Goal: Task Accomplishment & Management: Manage account settings

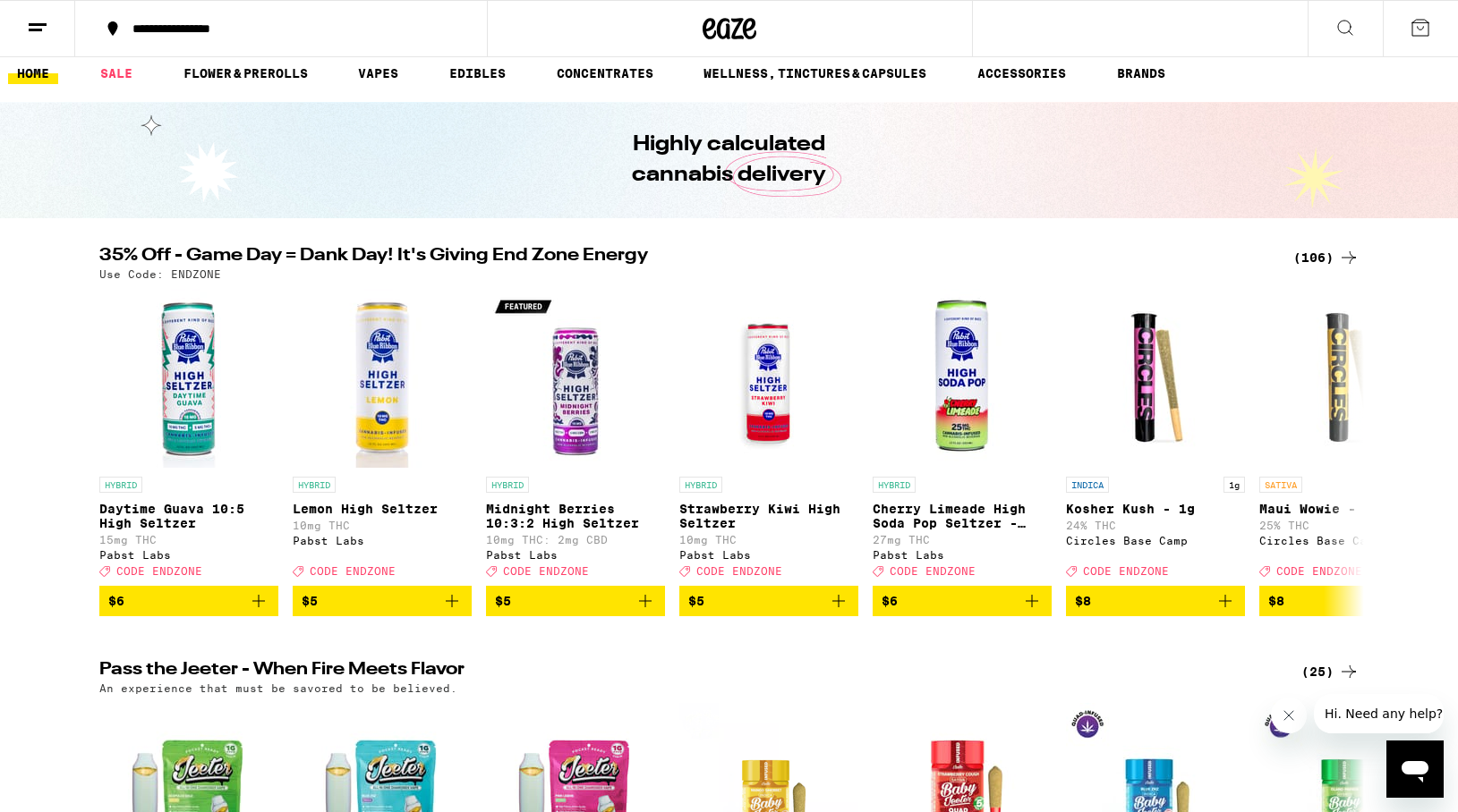
scroll to position [19, 0]
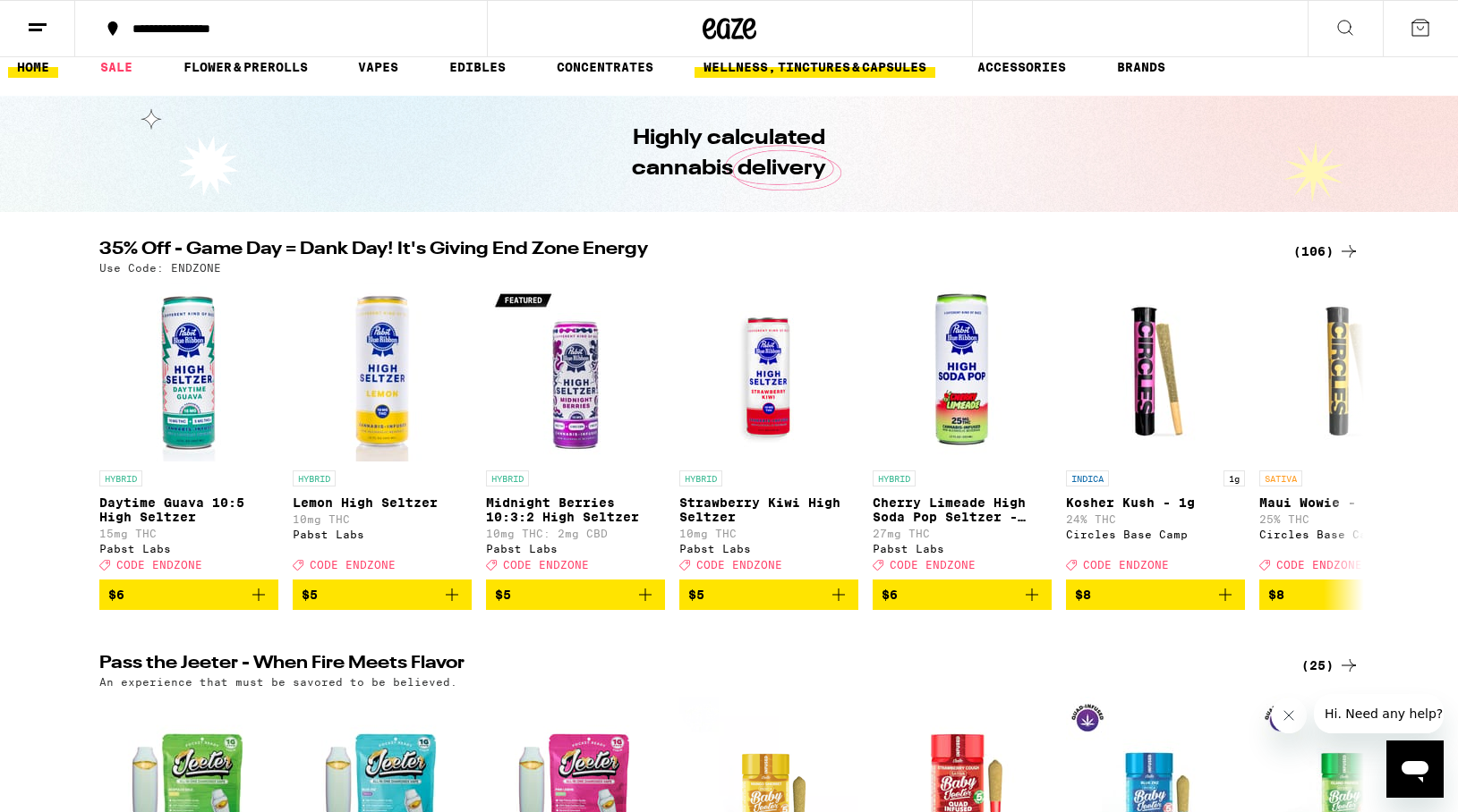
click at [790, 69] on link "WELLNESS, TINCTURES & CAPSULES" at bounding box center [815, 67] width 240 height 22
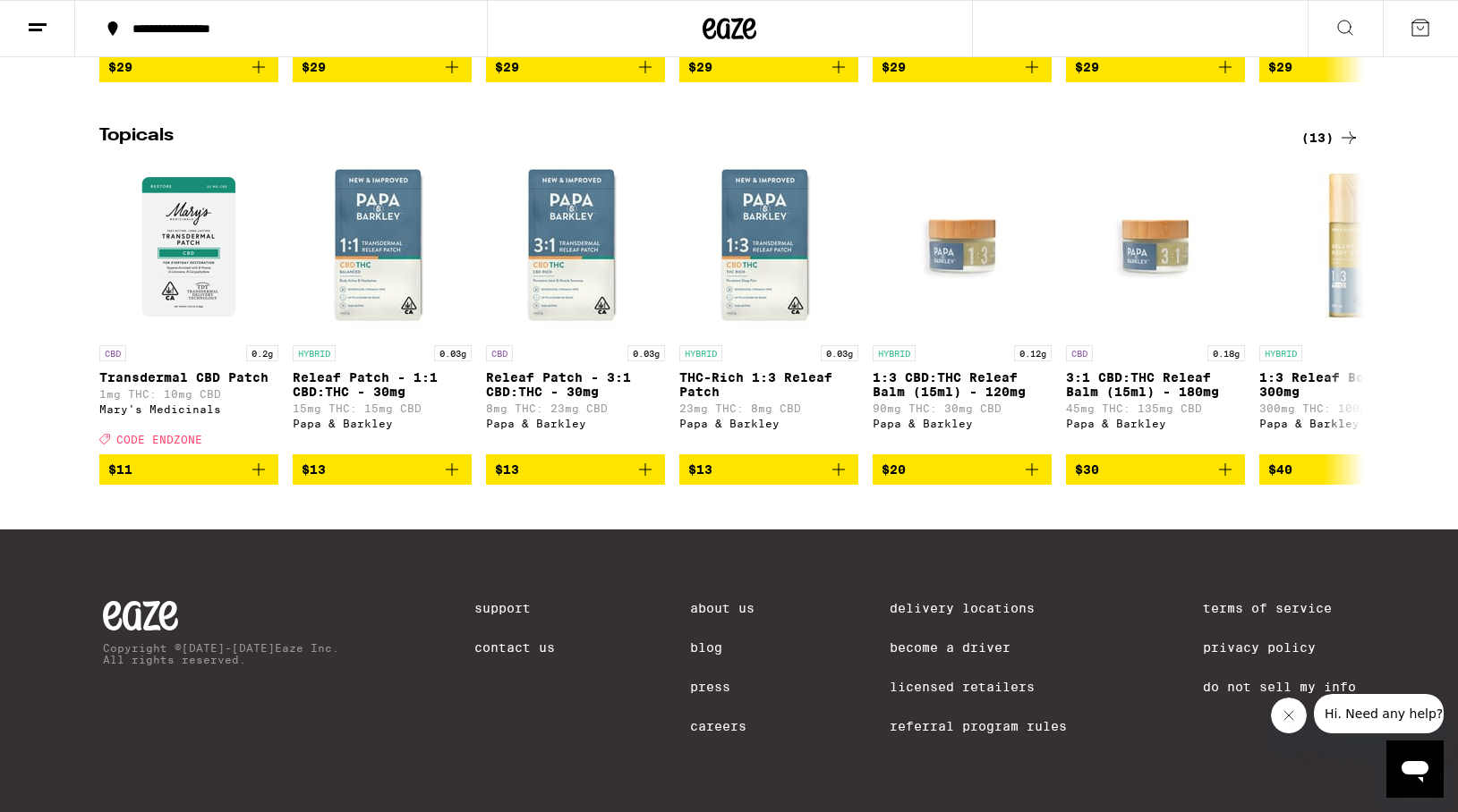
scroll to position [1378, 0]
click at [505, 641] on link "Contact Us" at bounding box center [515, 648] width 80 height 15
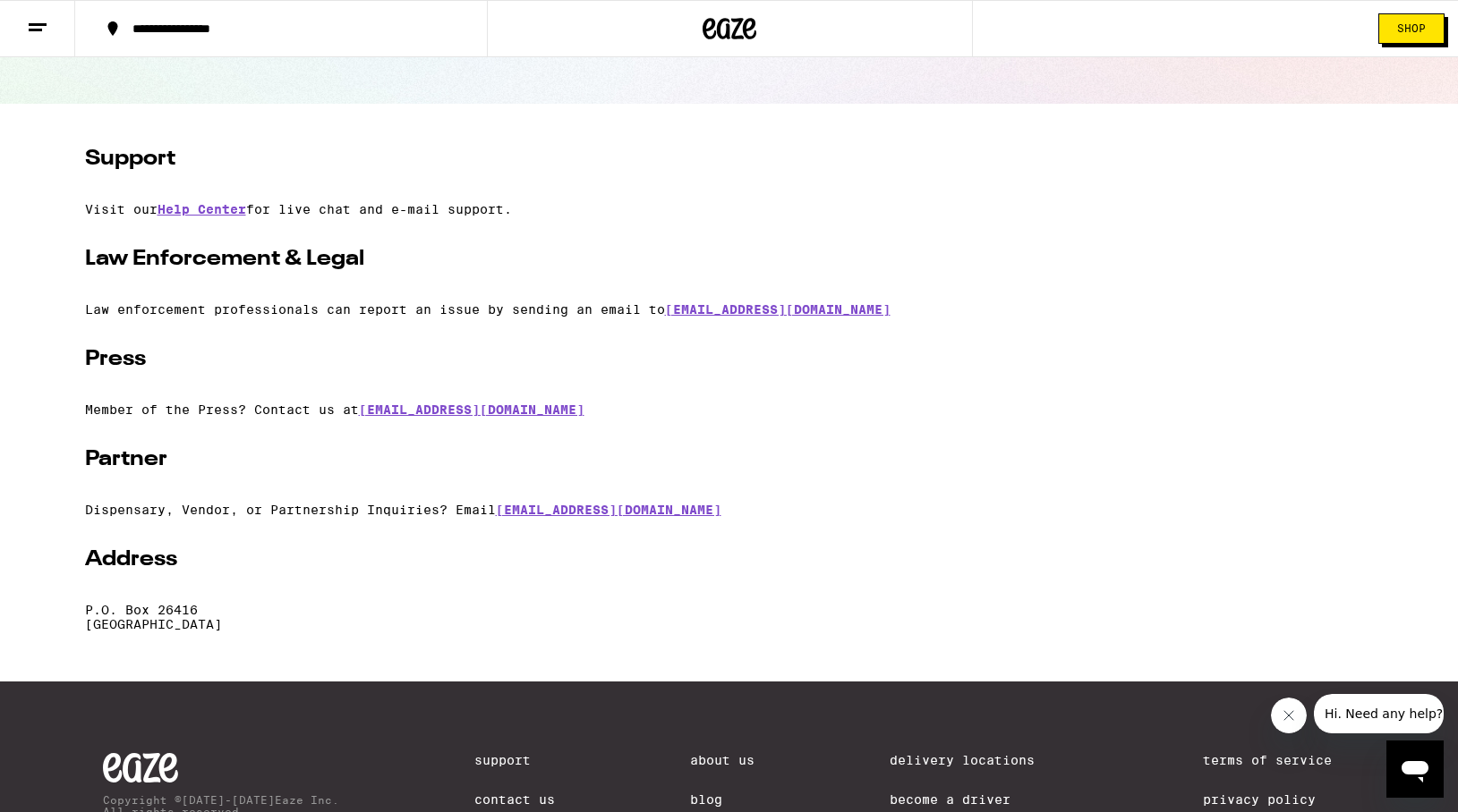
scroll to position [224, 0]
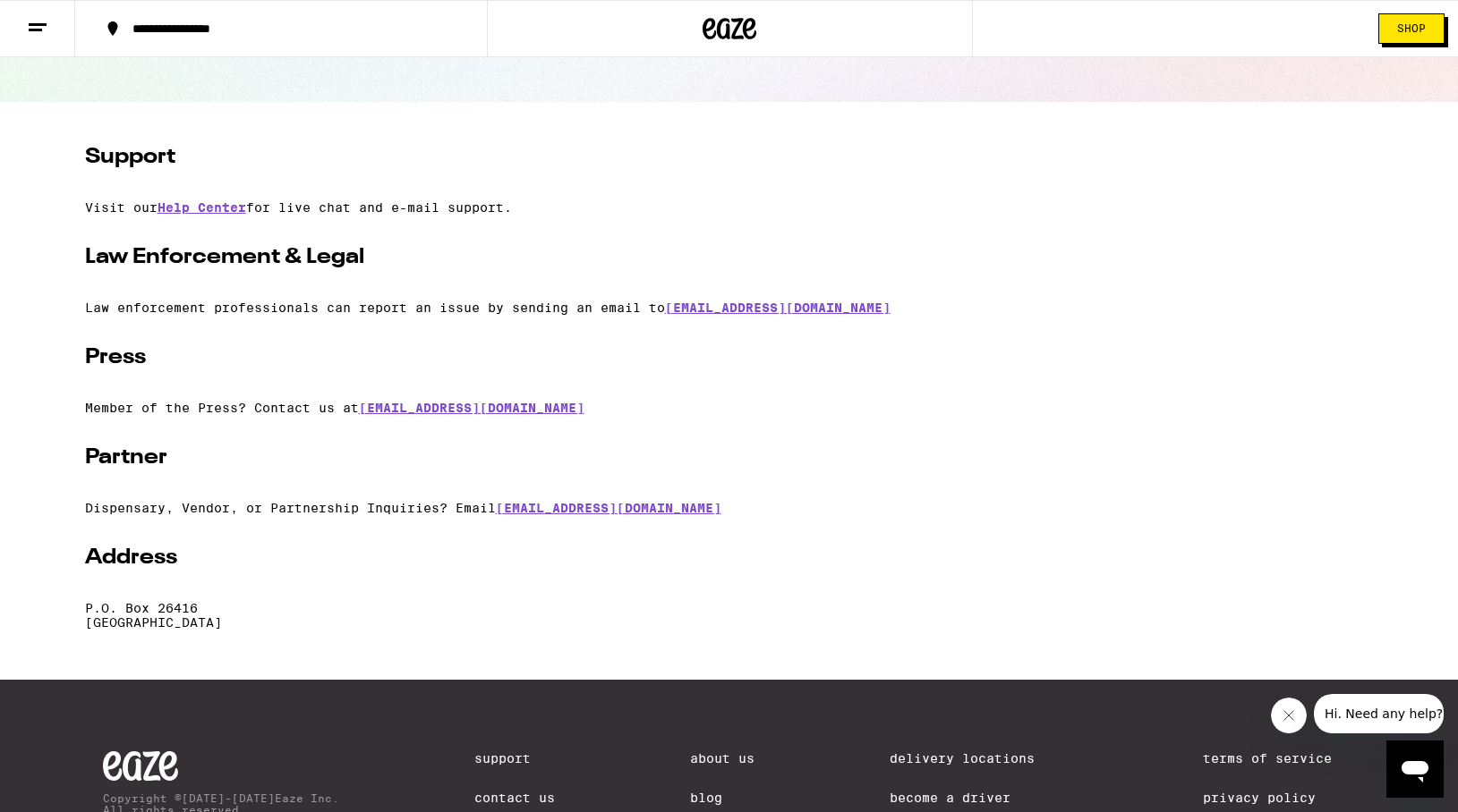
click at [33, 25] on line at bounding box center [37, 25] width 18 height 0
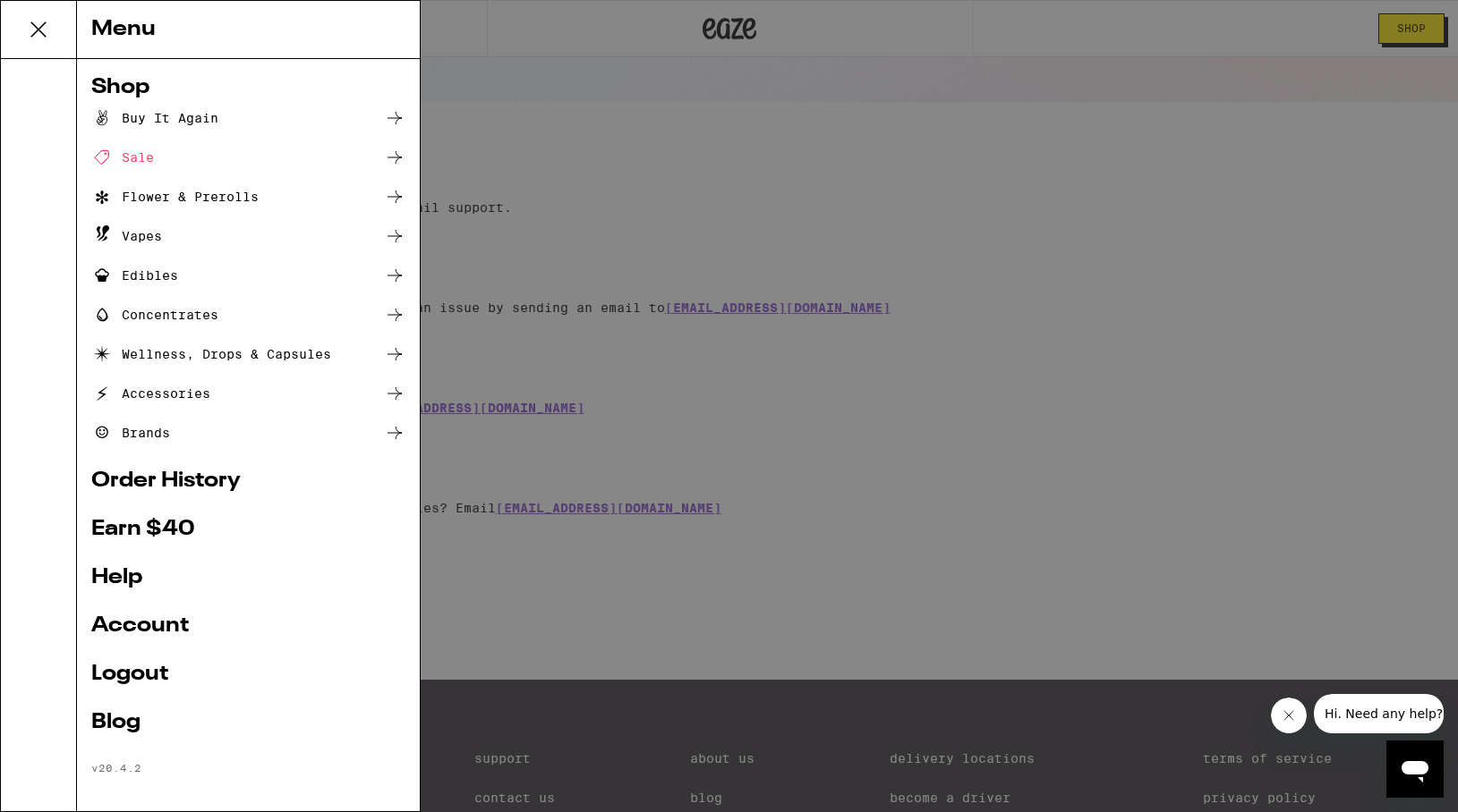
click at [147, 628] on link "Account" at bounding box center [248, 626] width 314 height 22
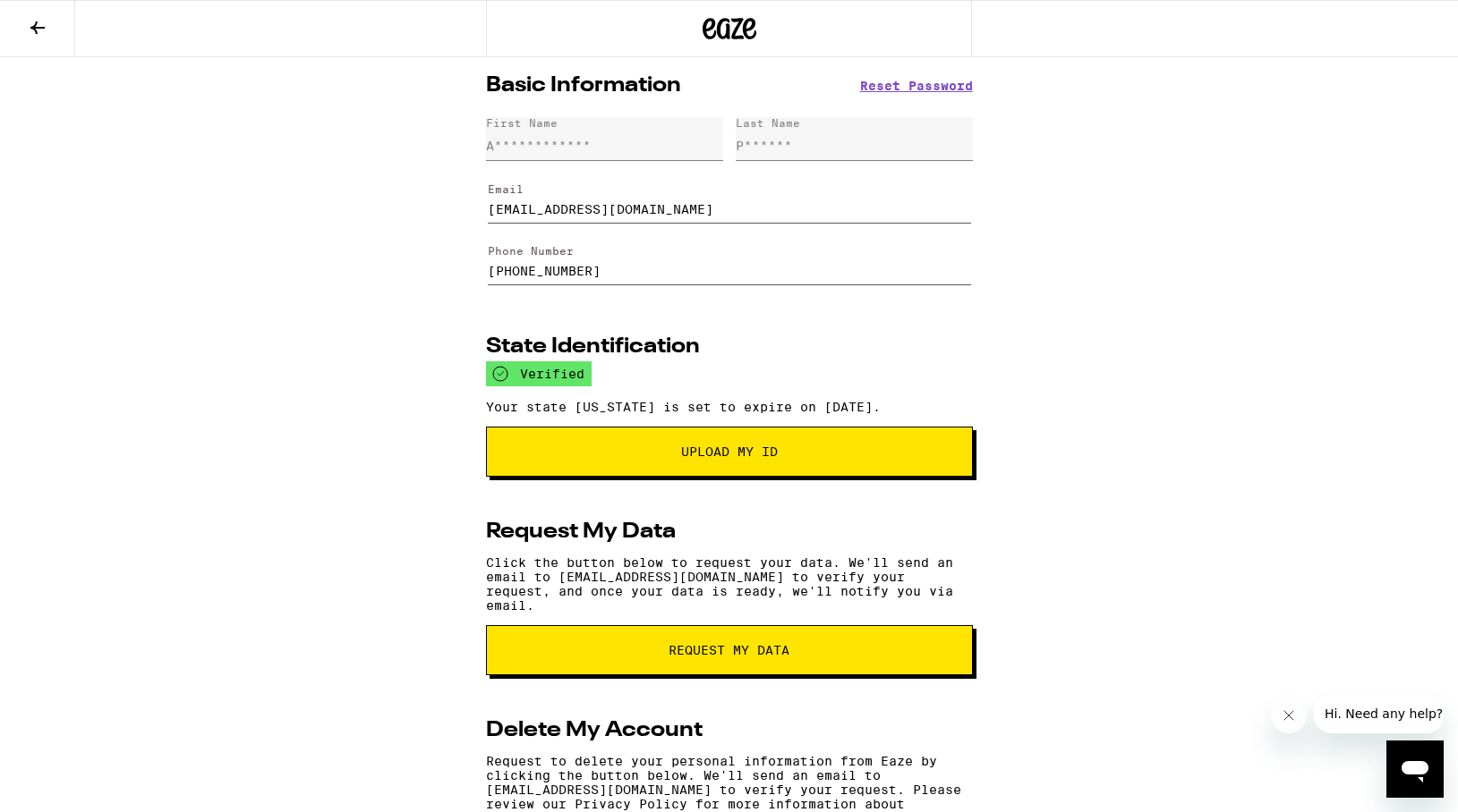
click at [41, 20] on icon at bounding box center [37, 28] width 22 height 22
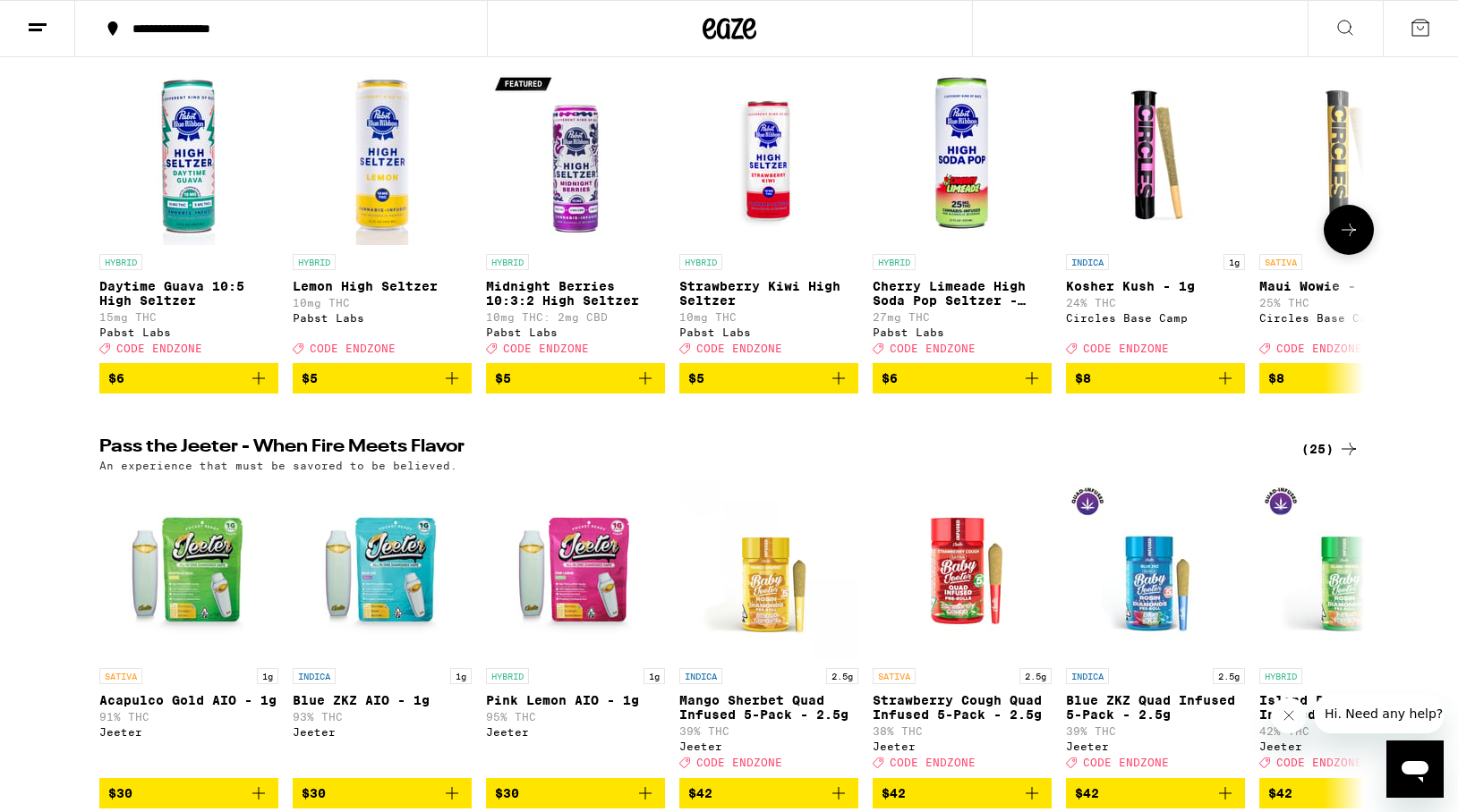
scroll to position [237, 0]
